Goal: Transaction & Acquisition: Purchase product/service

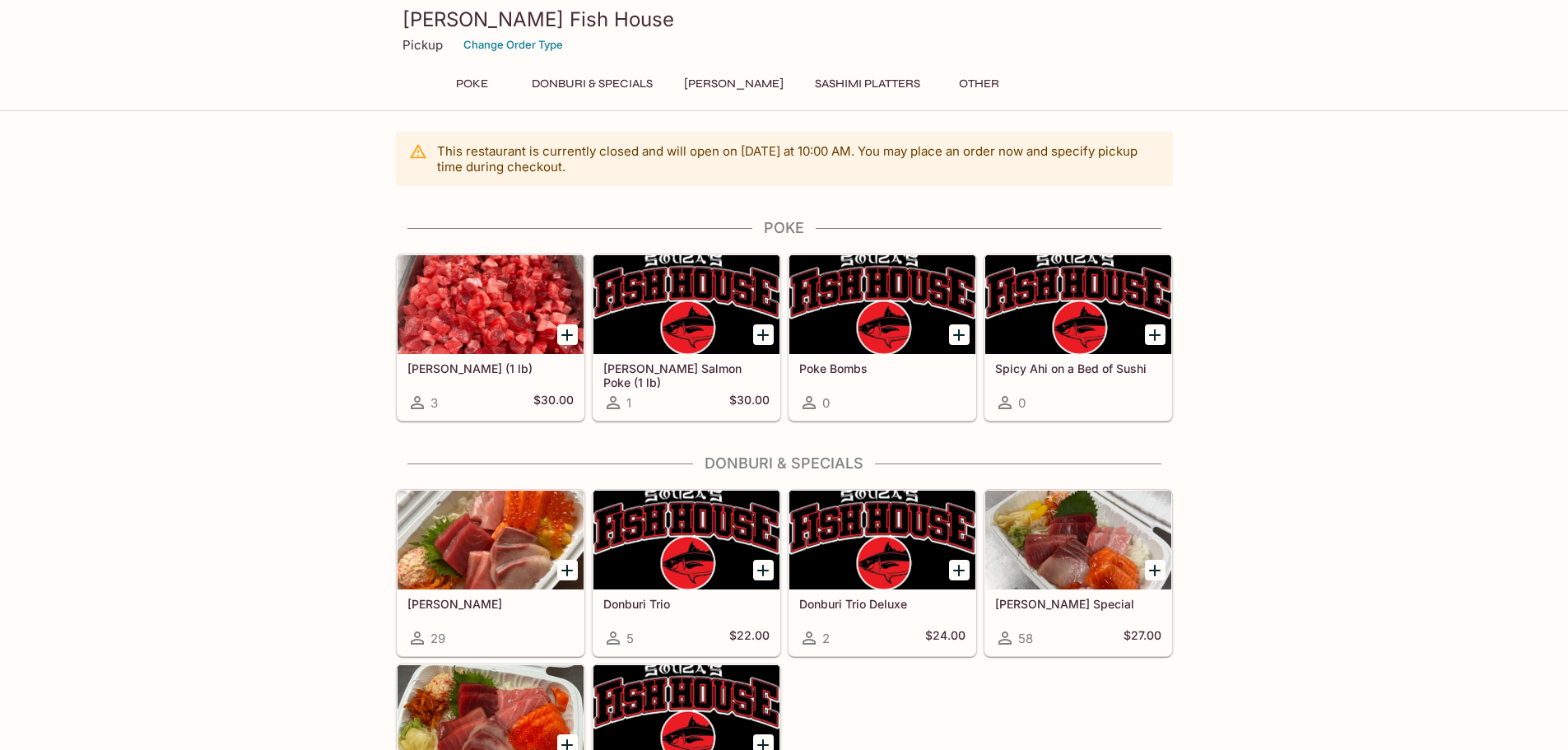
click at [593, 80] on button "Donburi & Specials" at bounding box center [592, 84] width 139 height 23
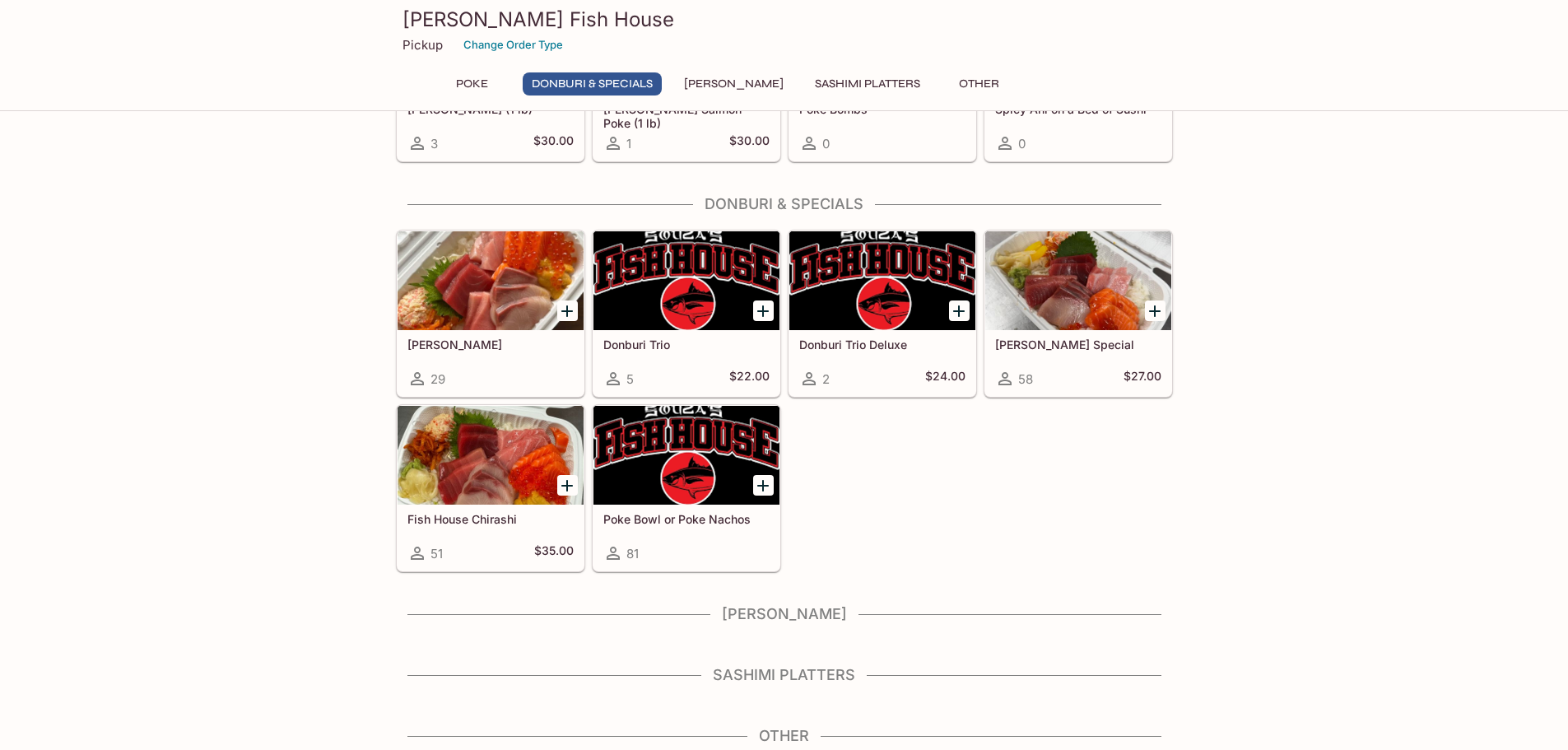
scroll to position [265, 0]
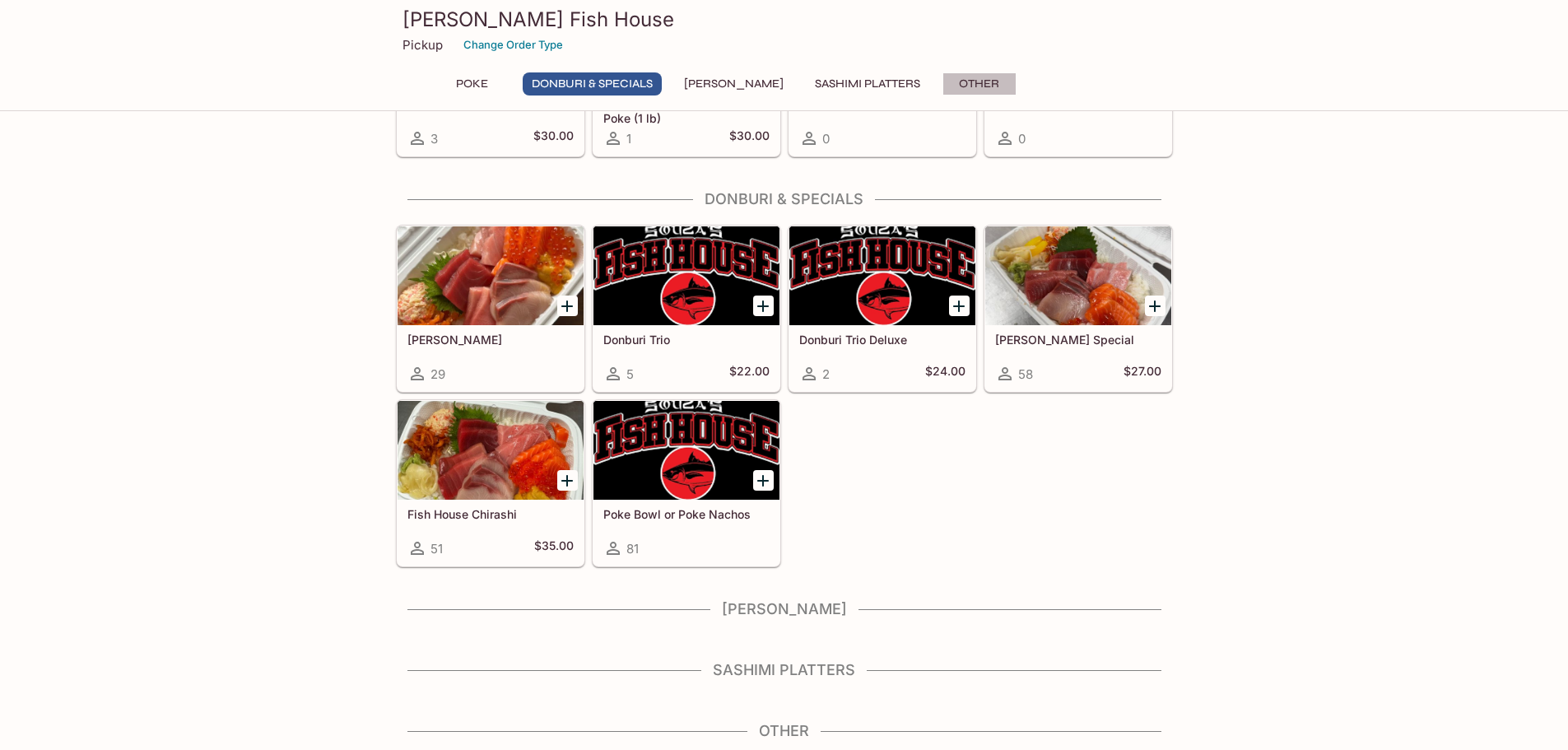
click at [969, 83] on button "Other" at bounding box center [979, 84] width 74 height 23
click at [720, 80] on button "[PERSON_NAME]" at bounding box center [734, 84] width 118 height 23
click at [578, 87] on button "Donburi & Specials" at bounding box center [592, 84] width 139 height 23
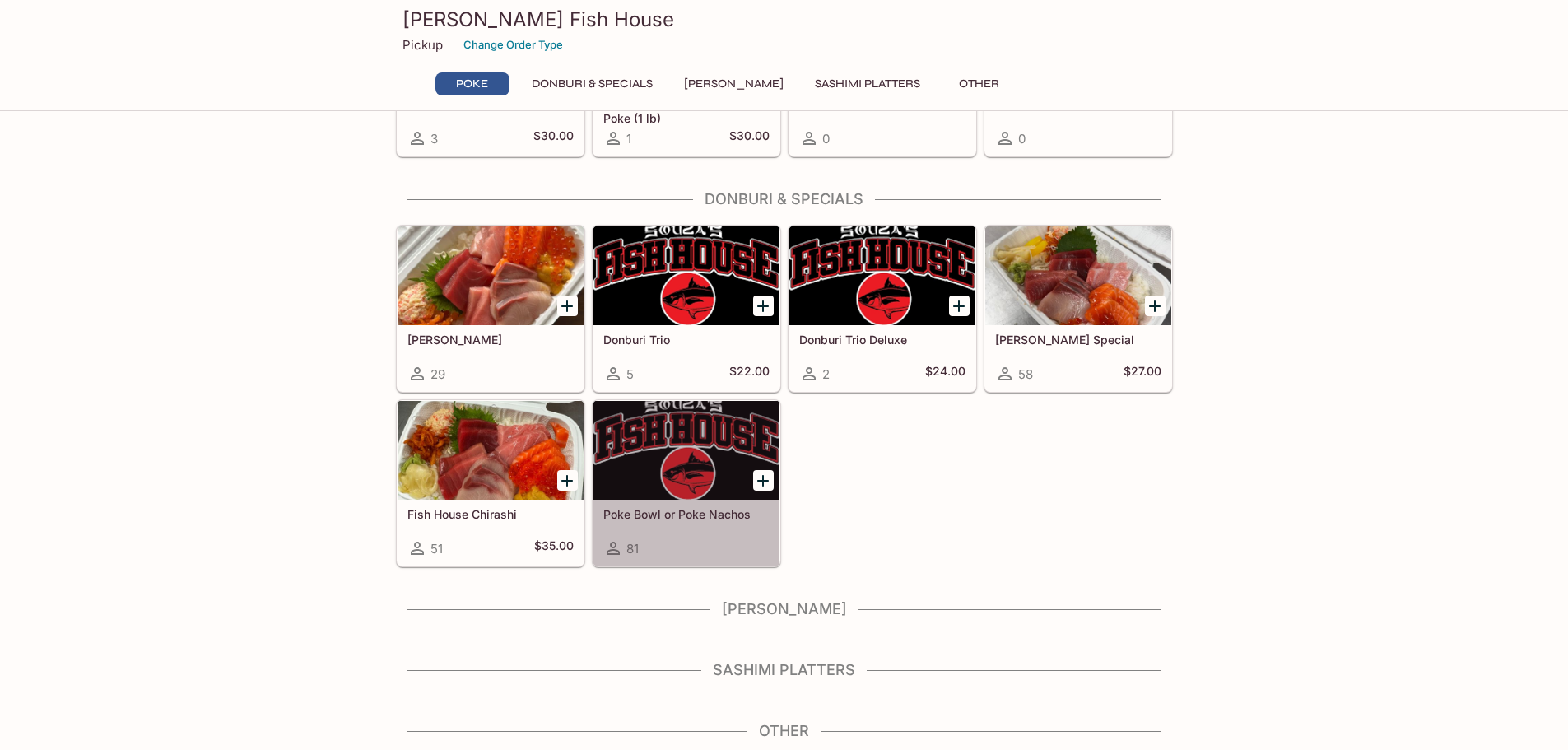
click at [693, 462] on div at bounding box center [686, 450] width 186 height 98
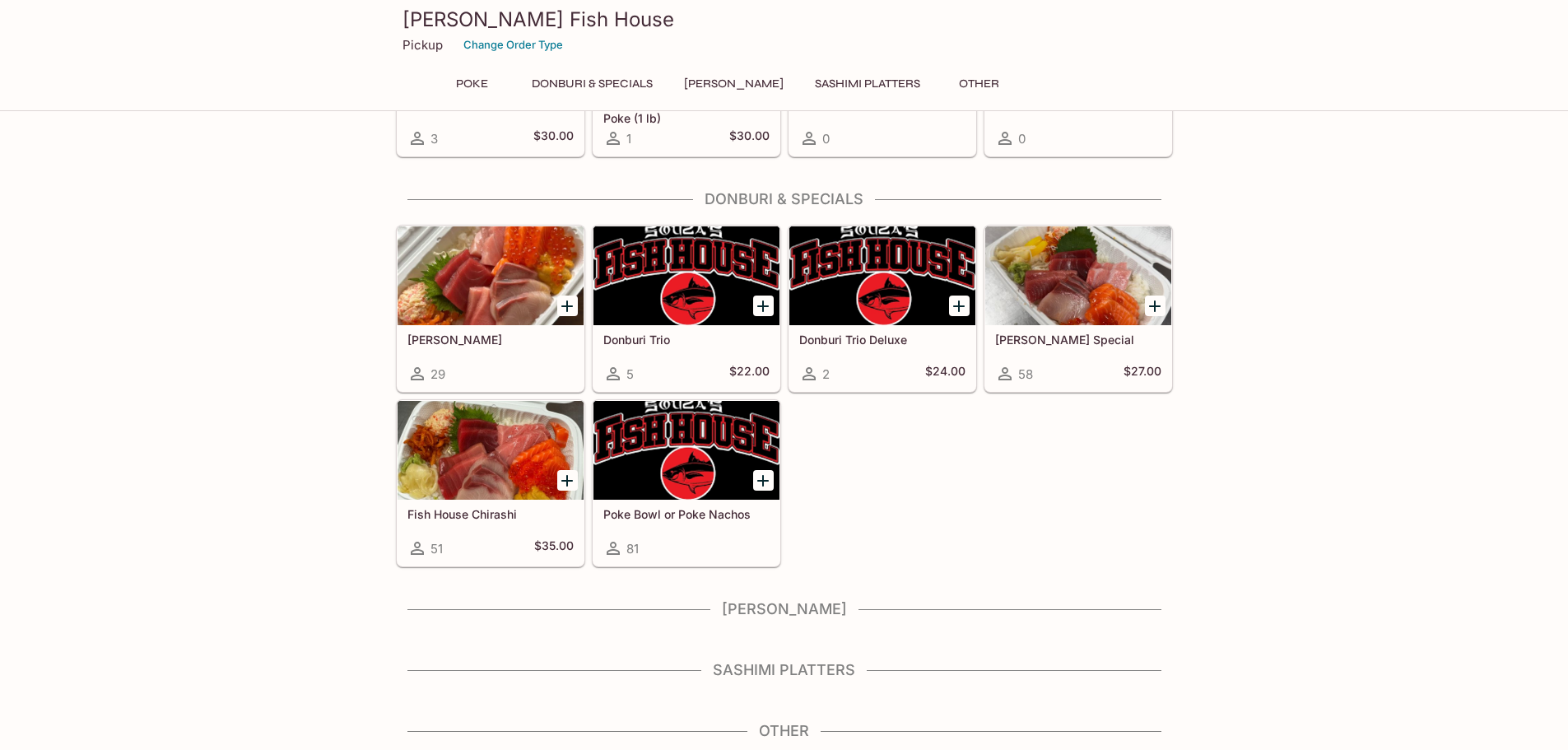
scroll to position [258, 0]
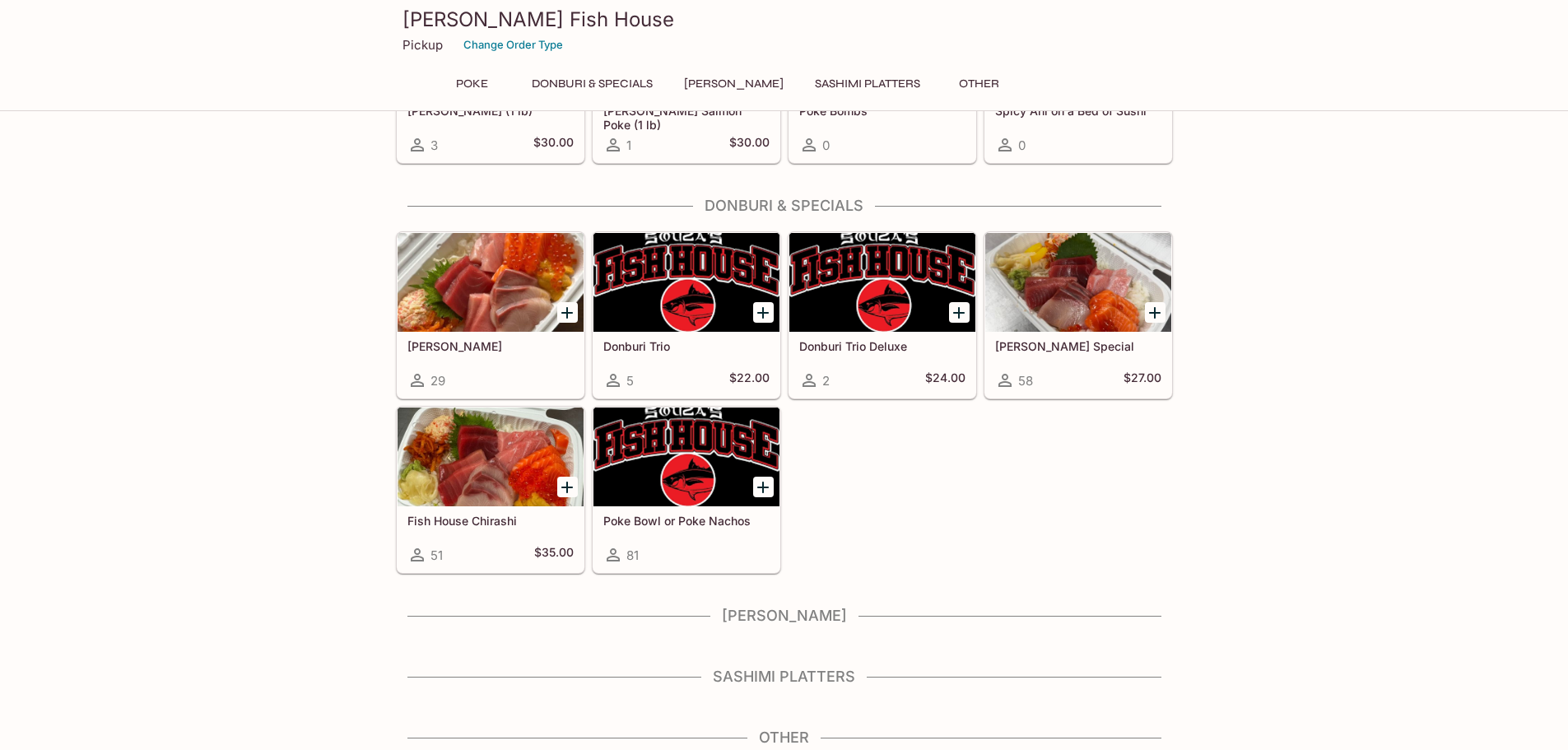
click at [830, 267] on div at bounding box center [882, 282] width 186 height 98
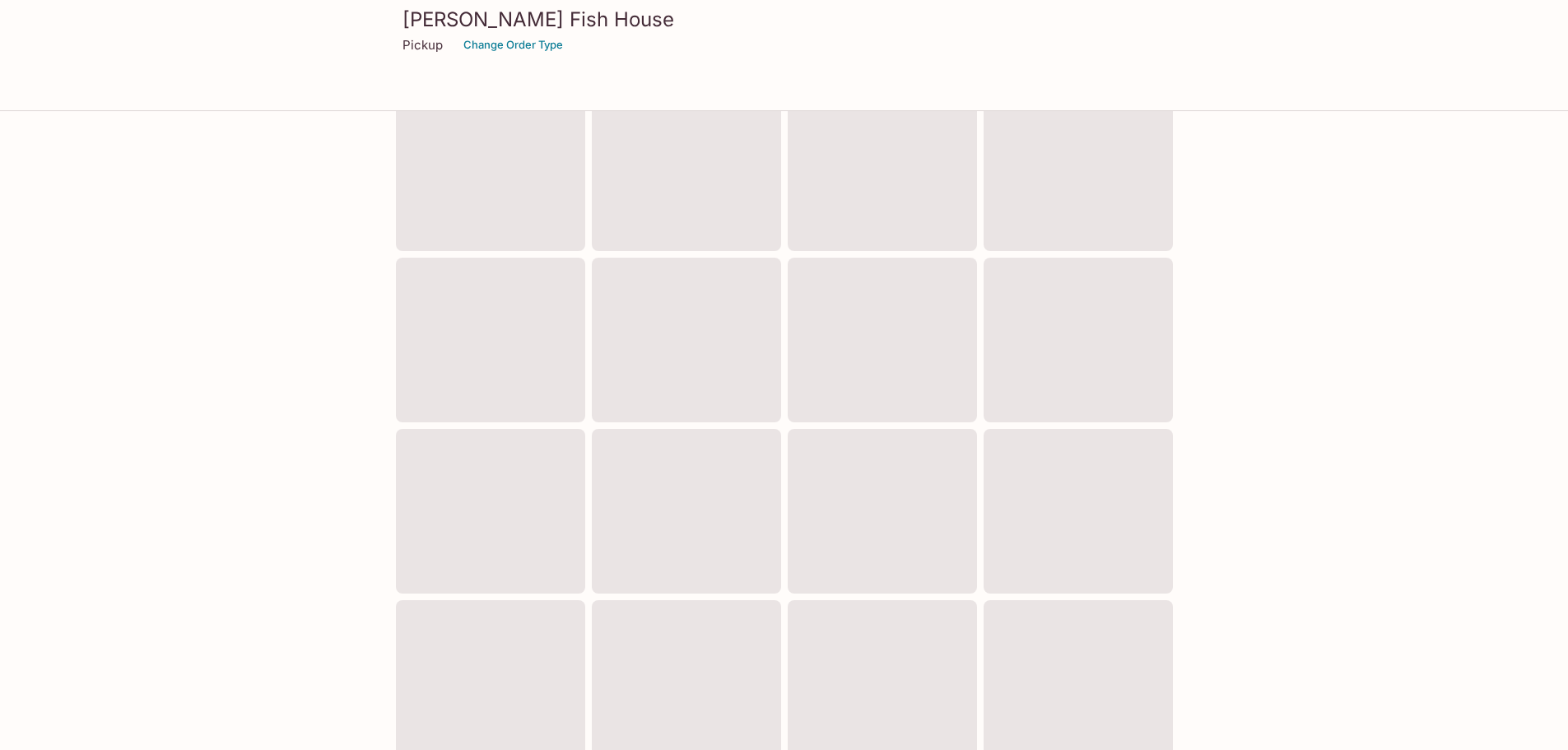
scroll to position [251, 0]
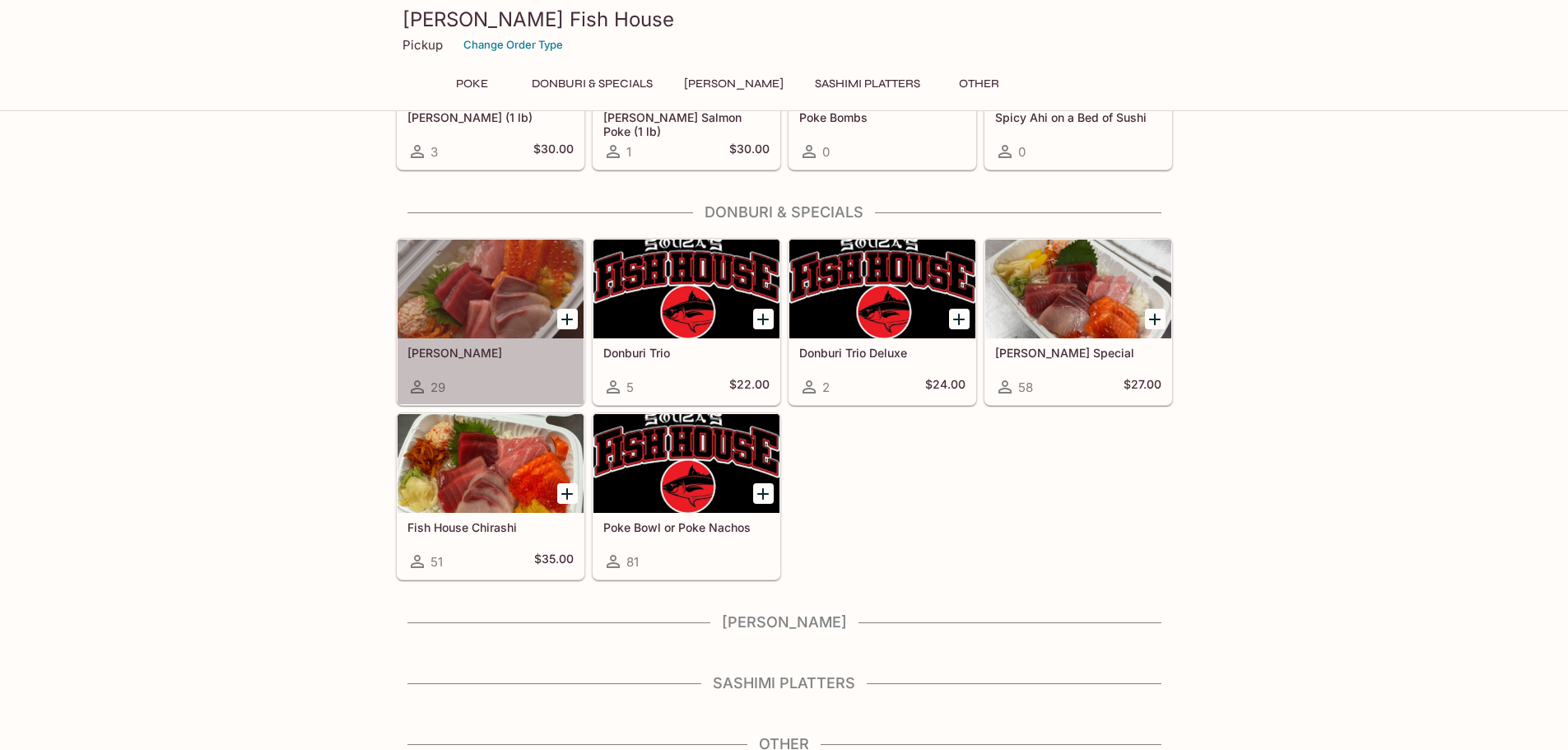
click at [481, 313] on div at bounding box center [490, 289] width 186 height 98
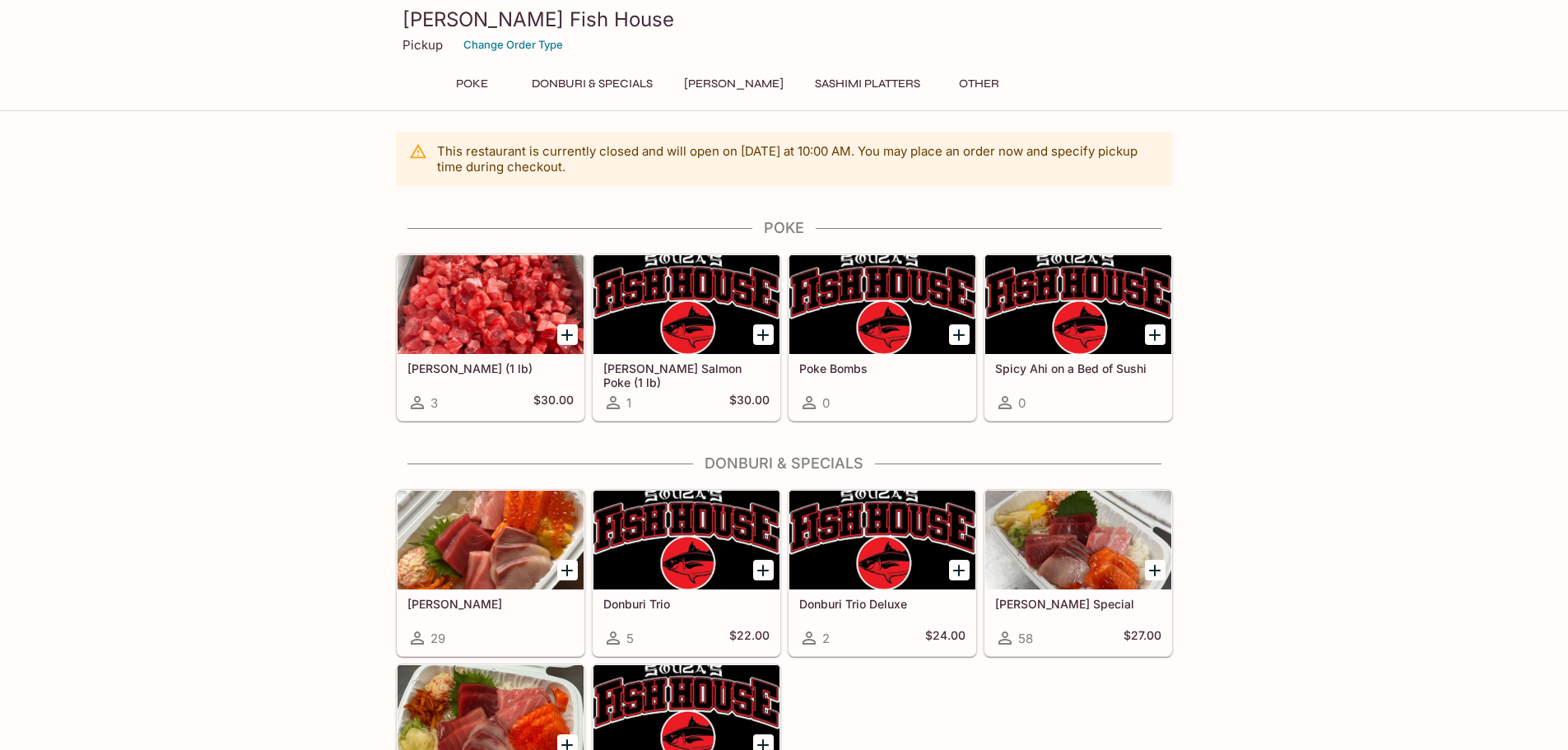
scroll to position [244, 0]
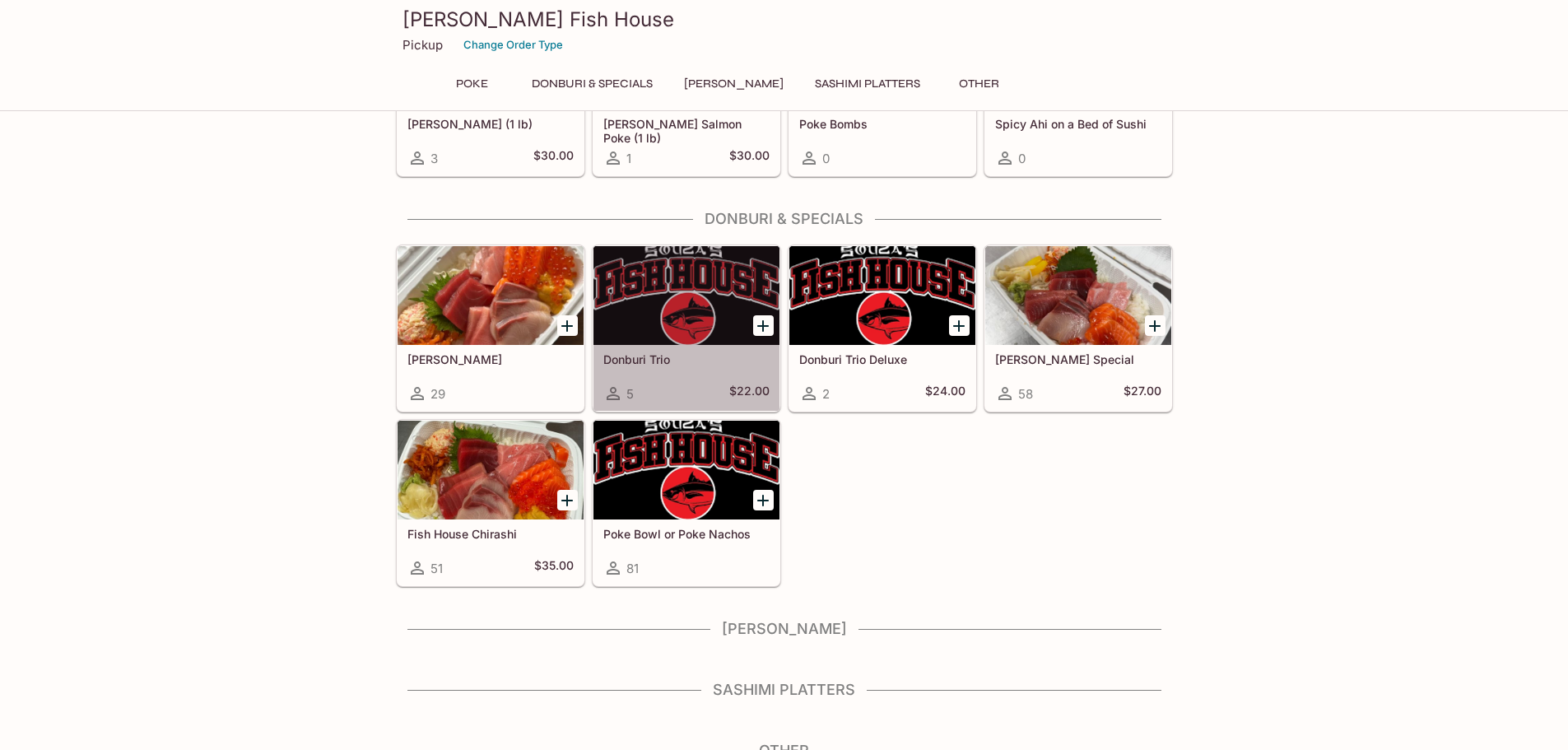
click at [642, 333] on div at bounding box center [686, 295] width 186 height 98
